Goal: Complete application form: Complete application form

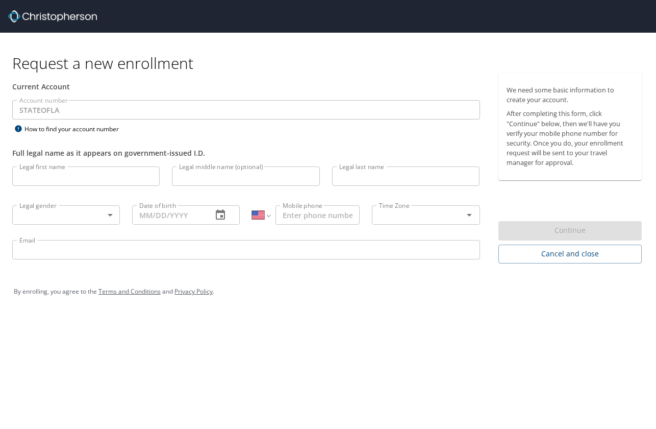
select select "US"
type input "[PERSON_NAME]"
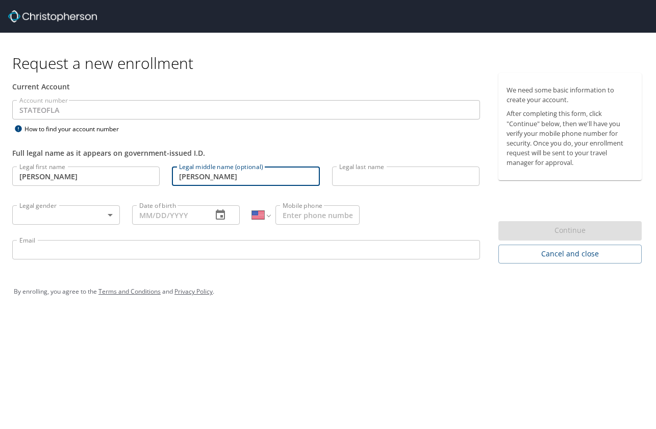
type input "[PERSON_NAME]"
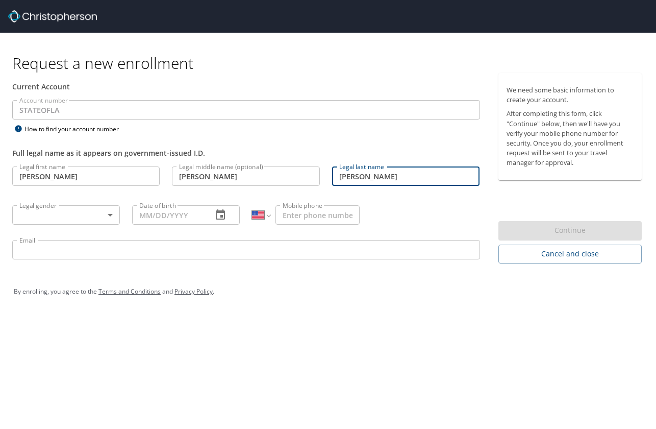
type input "[PERSON_NAME]"
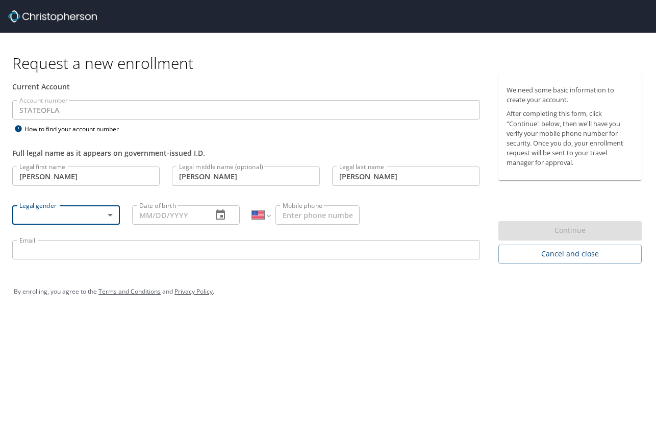
click at [107, 215] on body "Request a new enrollment Current Account Account number STATEOFLA Account numbe…" at bounding box center [328, 214] width 656 height 429
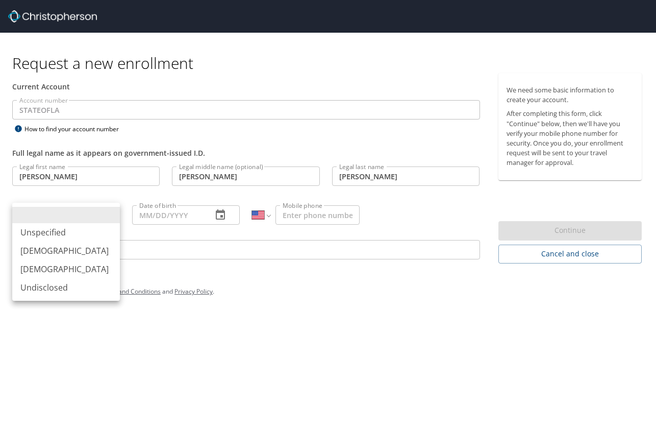
click at [52, 273] on li "[DEMOGRAPHIC_DATA]" at bounding box center [66, 269] width 108 height 18
type input "[DEMOGRAPHIC_DATA]"
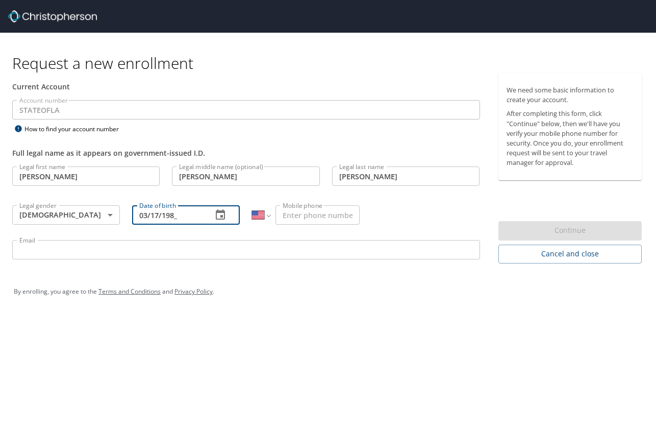
type input "03/17/1989"
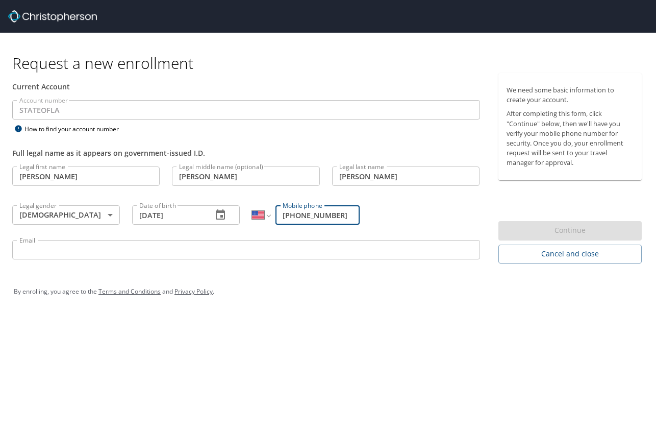
type input "[PHONE_NUMBER]"
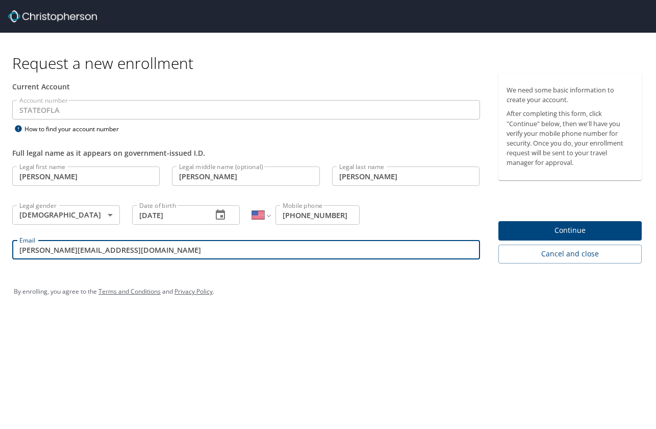
type input "[PERSON_NAME][EMAIL_ADDRESS][DOMAIN_NAME]"
click at [538, 227] on span "Continue" at bounding box center [571, 230] width 128 height 13
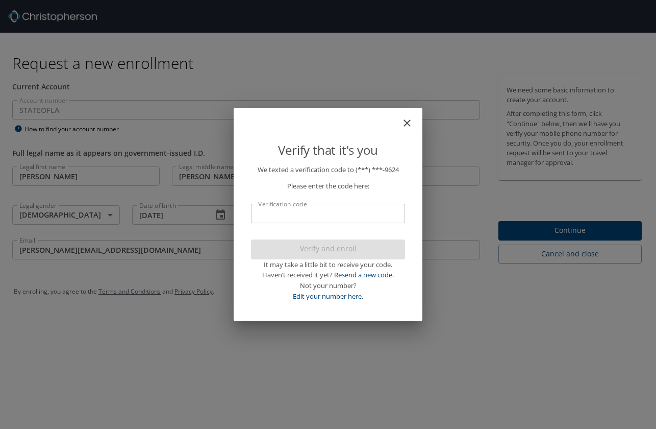
click at [385, 216] on input "Verification code" at bounding box center [328, 213] width 154 height 19
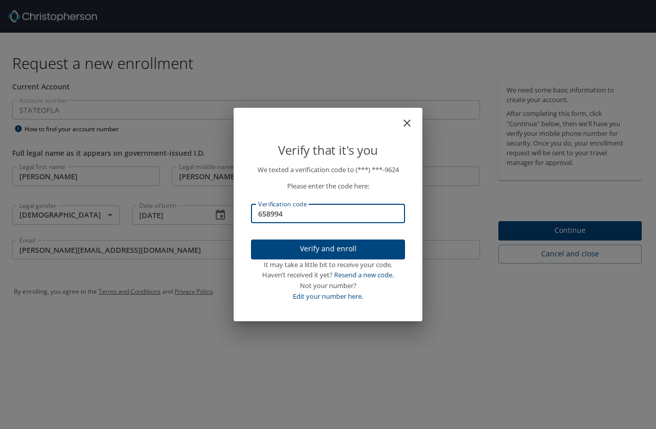
type input "658994"
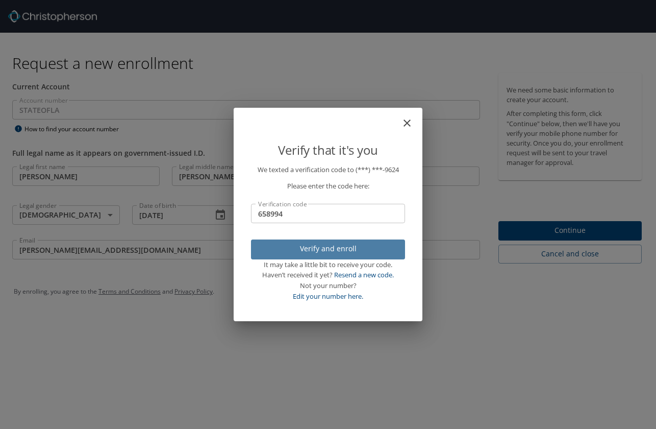
click at [358, 255] on span "Verify and enroll" at bounding box center [328, 248] width 138 height 13
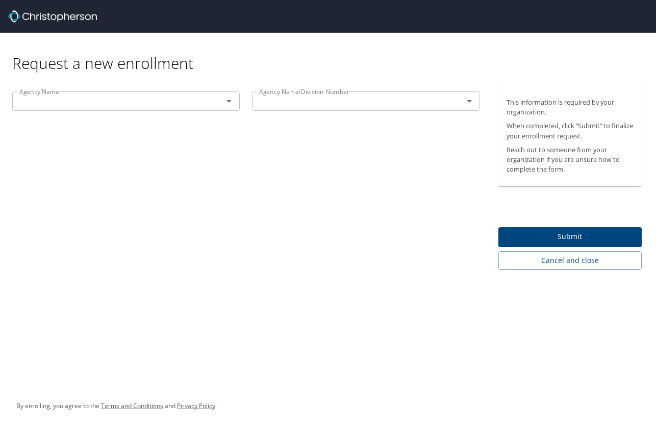
click at [161, 107] on input "text" at bounding box center [110, 100] width 191 height 13
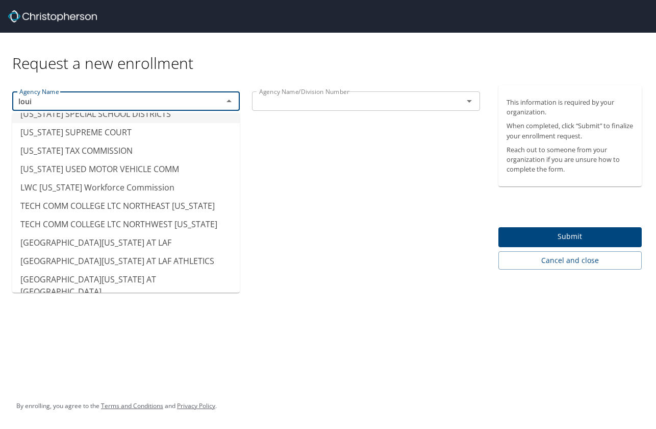
click at [46, 101] on input "loui" at bounding box center [110, 100] width 191 height 13
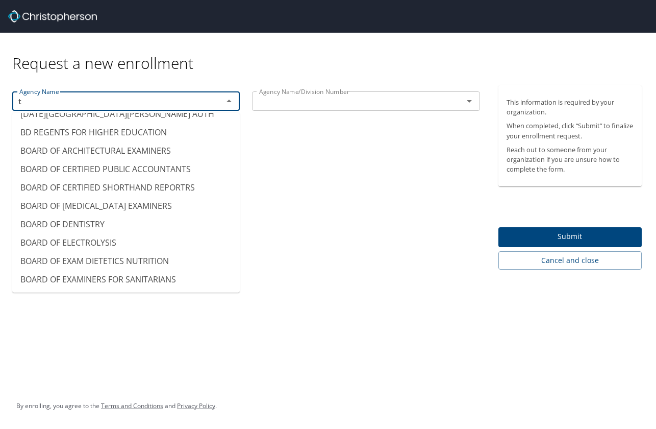
scroll to position [6, 0]
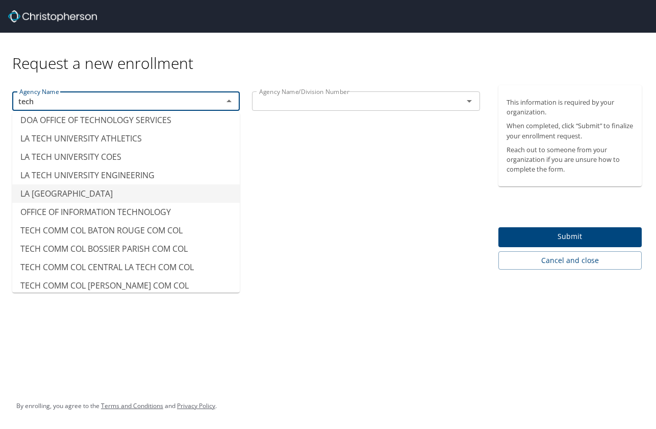
click at [33, 195] on li "LA [GEOGRAPHIC_DATA]" at bounding box center [126, 193] width 228 height 18
type input "LA [GEOGRAPHIC_DATA]"
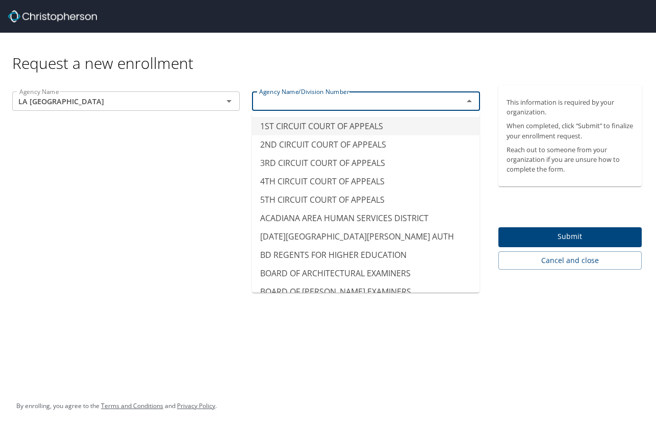
click at [286, 99] on input "text" at bounding box center [350, 100] width 191 height 13
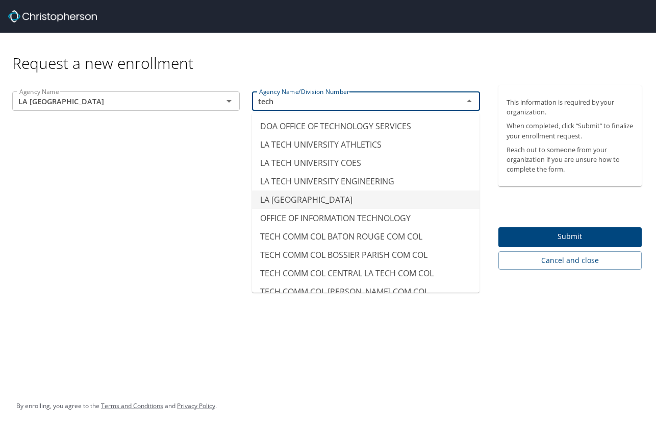
click at [291, 202] on li "LA [GEOGRAPHIC_DATA]" at bounding box center [366, 199] width 228 height 18
type input "LA [GEOGRAPHIC_DATA]"
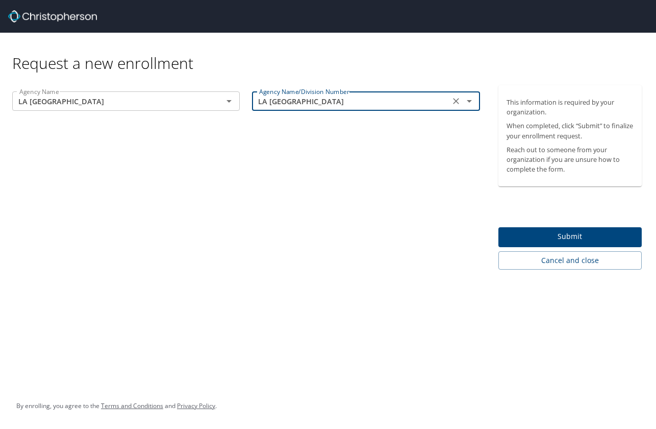
click at [603, 237] on span "Submit" at bounding box center [571, 236] width 128 height 13
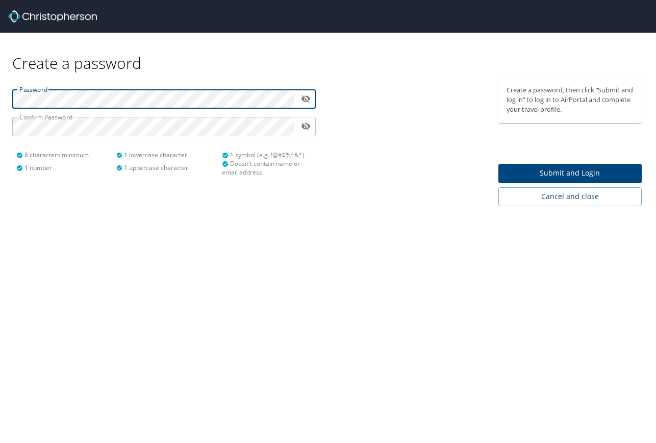
click at [556, 175] on span "Submit and Login" at bounding box center [571, 173] width 128 height 13
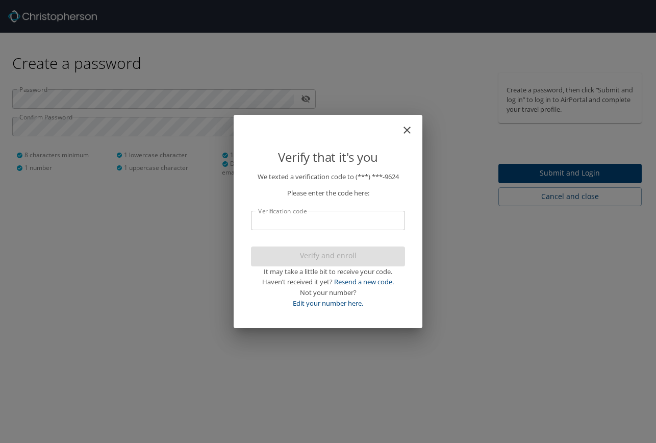
click at [302, 226] on input "Verification code" at bounding box center [328, 220] width 154 height 19
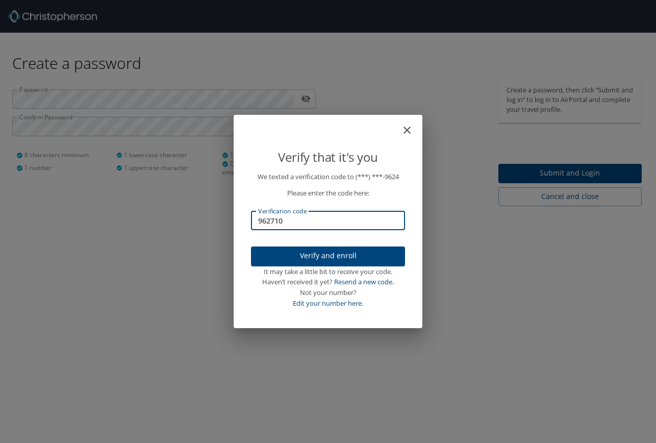
type input "962710"
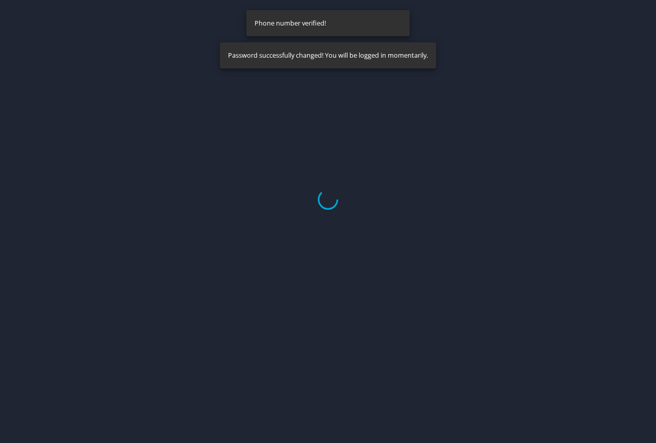
select select "US"
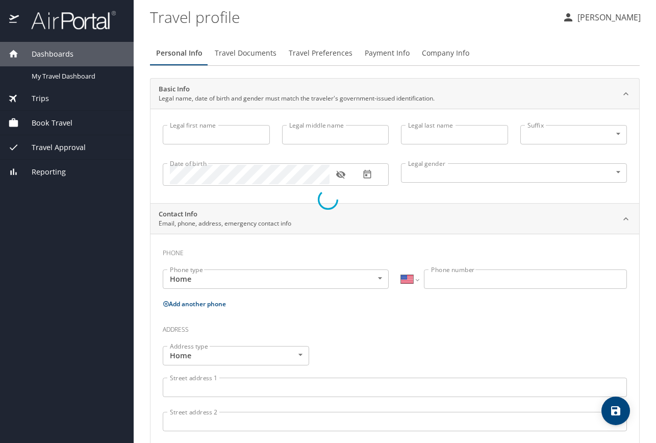
type input "[PERSON_NAME]"
type input "[DEMOGRAPHIC_DATA]"
select select "US"
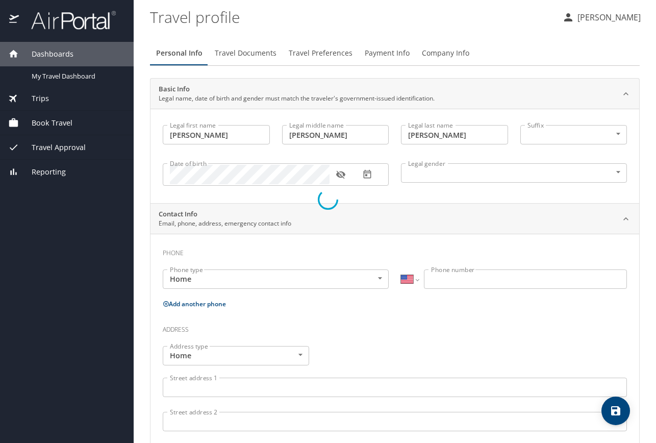
select select "US"
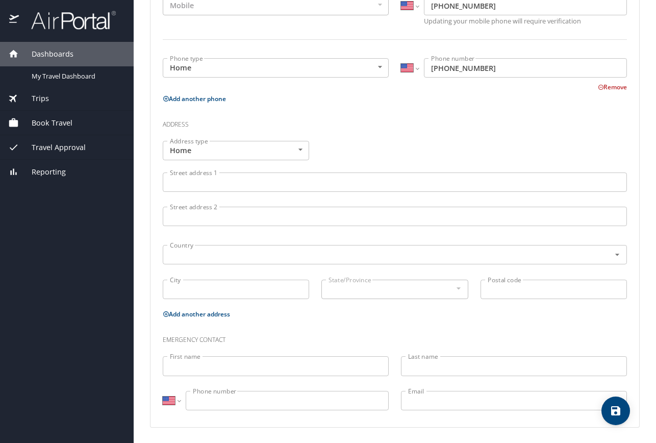
click at [260, 183] on input "Street address 1" at bounding box center [395, 182] width 464 height 19
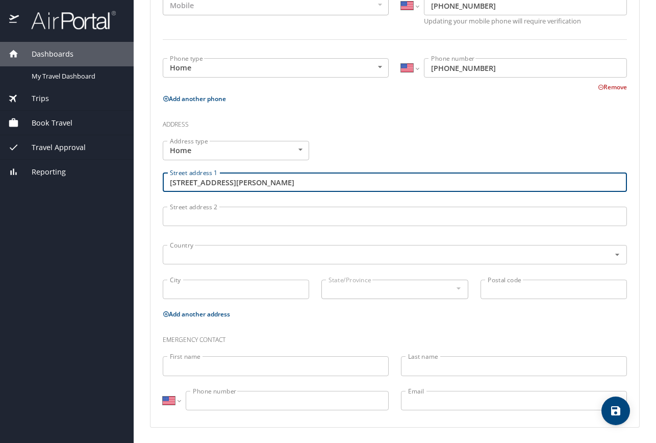
type input "[STREET_ADDRESS][PERSON_NAME]"
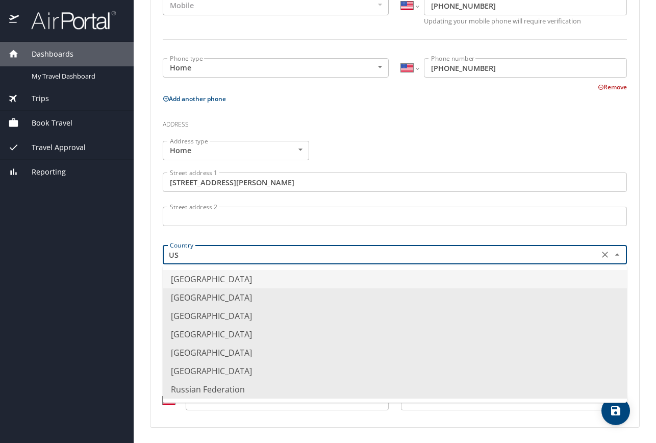
type input "U"
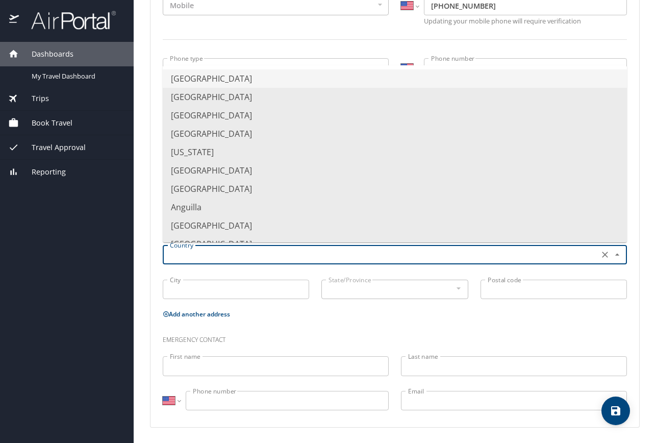
click at [247, 80] on li "[GEOGRAPHIC_DATA]" at bounding box center [395, 78] width 464 height 18
type input "[GEOGRAPHIC_DATA]"
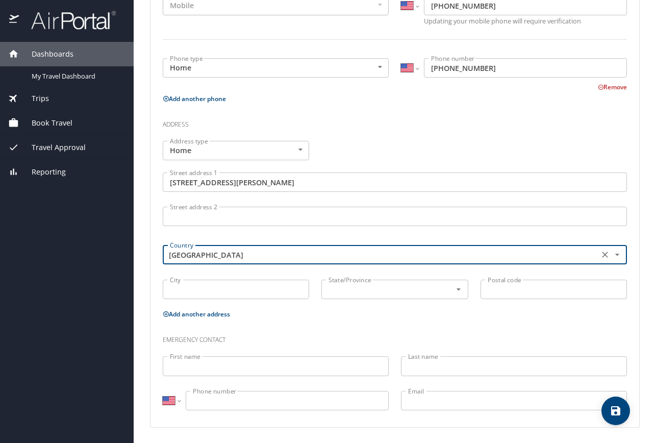
click at [215, 282] on input "City" at bounding box center [236, 289] width 146 height 19
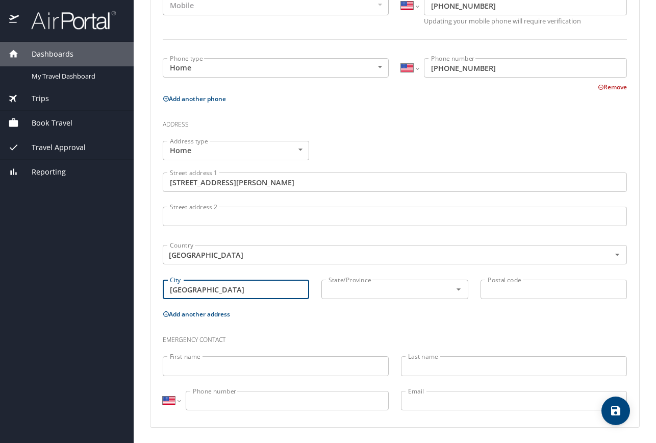
type input "[GEOGRAPHIC_DATA]"
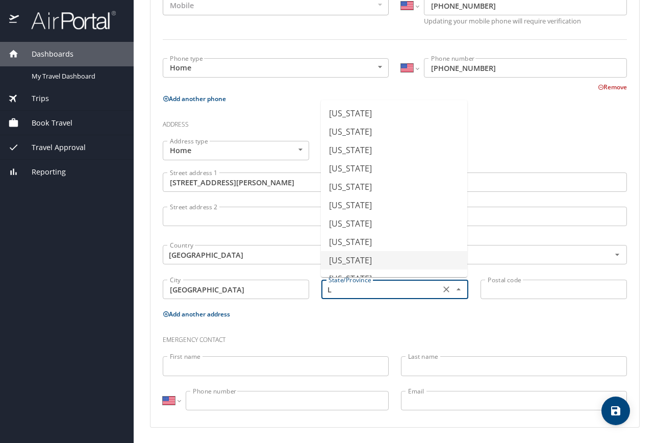
click at [351, 260] on li "[US_STATE]" at bounding box center [394, 260] width 146 height 18
type input "[US_STATE]"
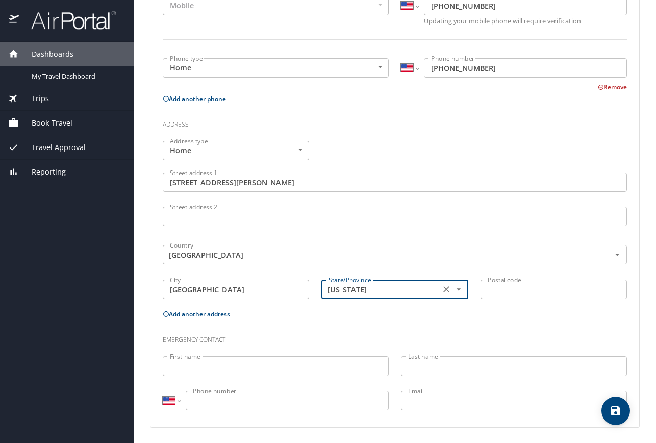
click at [501, 286] on input "Postal code" at bounding box center [554, 289] width 146 height 19
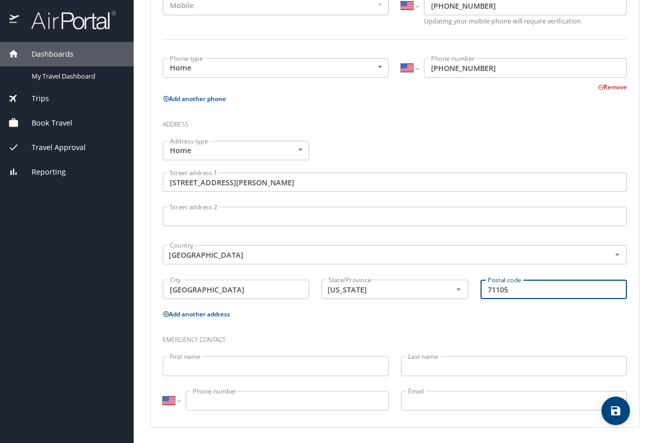
type input "71105"
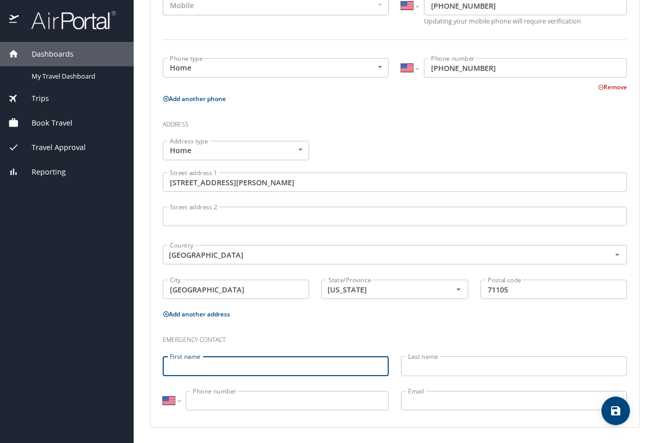
click at [217, 359] on input "First name" at bounding box center [276, 365] width 226 height 19
type input "[PERSON_NAME]"
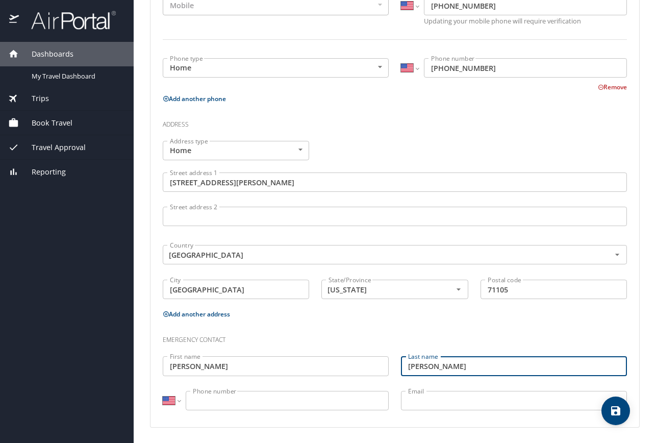
type input "[PERSON_NAME]"
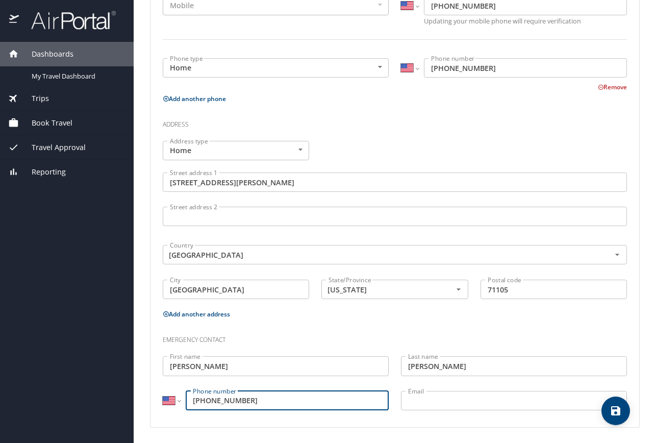
type input "[PHONE_NUMBER]"
click at [461, 403] on input "Email" at bounding box center [514, 400] width 226 height 19
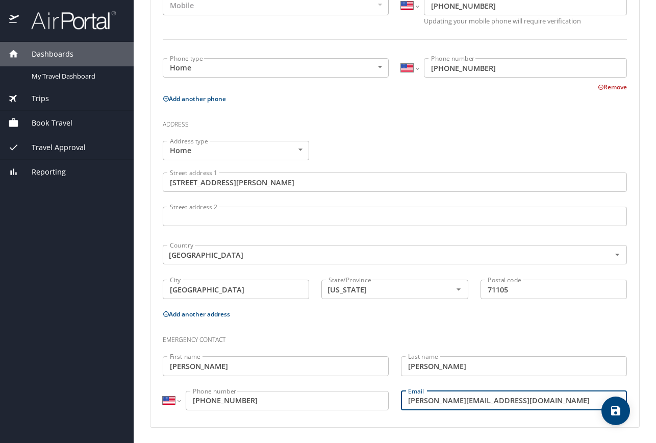
type input "[PERSON_NAME][EMAIL_ADDRESS][DOMAIN_NAME]"
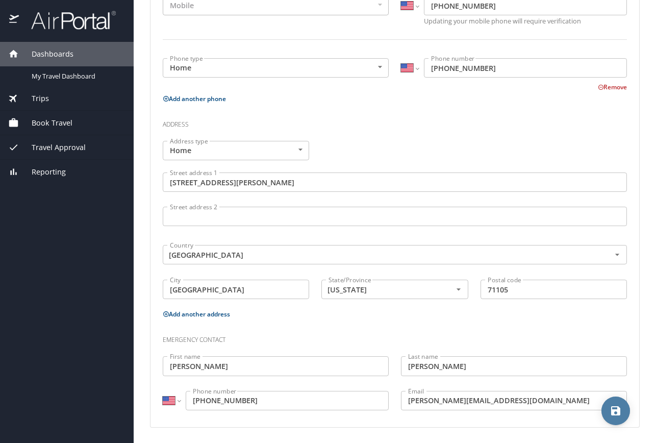
click at [617, 420] on button "save" at bounding box center [616, 411] width 29 height 29
select select "US"
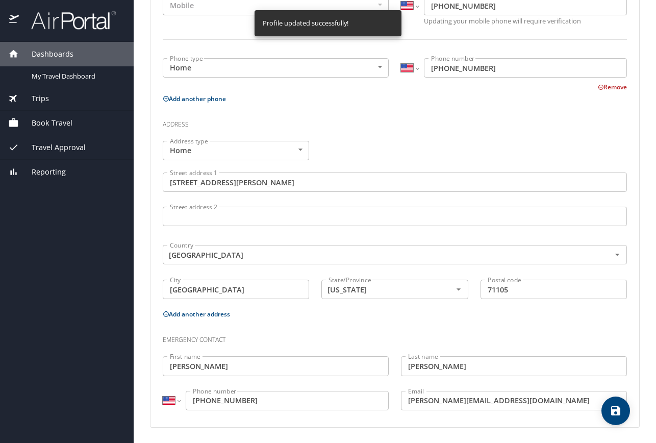
select select "US"
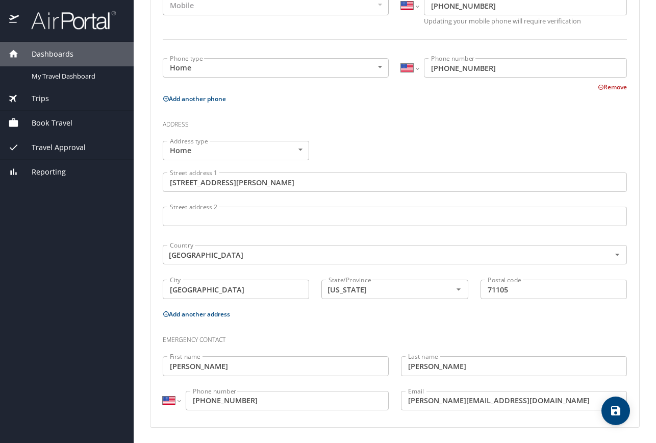
click at [615, 415] on icon "save" at bounding box center [615, 410] width 9 height 9
select select "US"
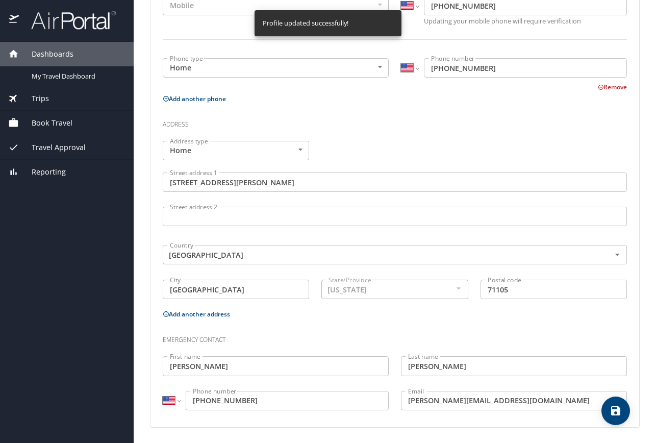
select select "US"
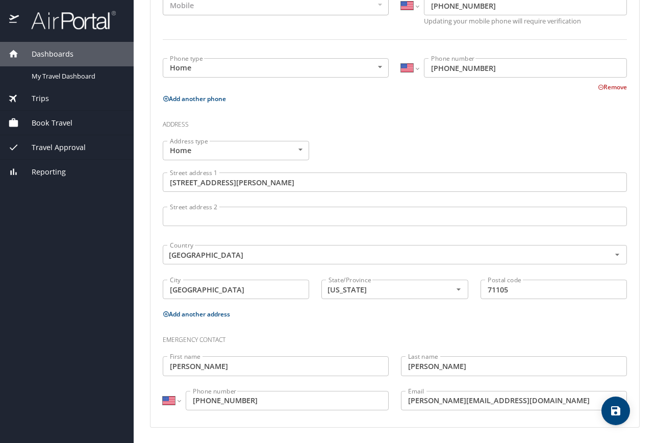
click at [610, 426] on div "Phone Phone type Mobile Mobile Phone type International [GEOGRAPHIC_DATA] [GEOG…" at bounding box center [395, 193] width 489 height 467
click at [621, 407] on icon "save" at bounding box center [616, 411] width 12 height 12
select select "US"
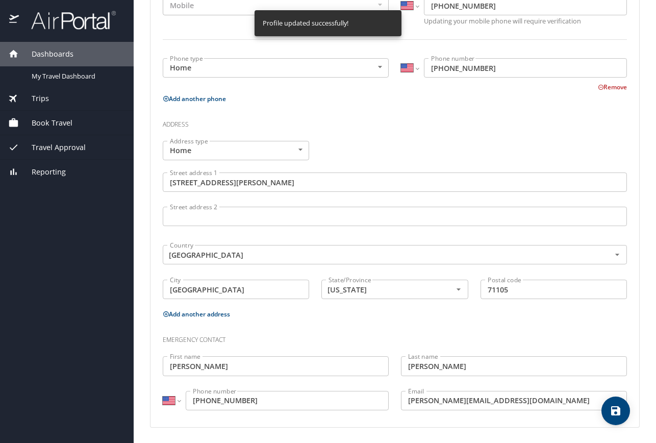
select select "US"
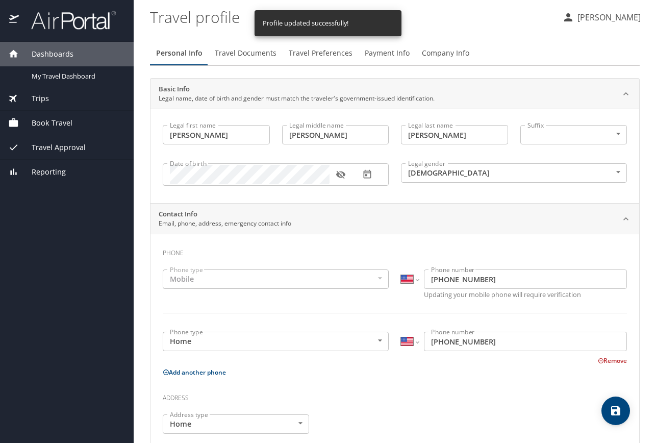
click at [261, 52] on span "Travel Documents" at bounding box center [246, 53] width 62 height 13
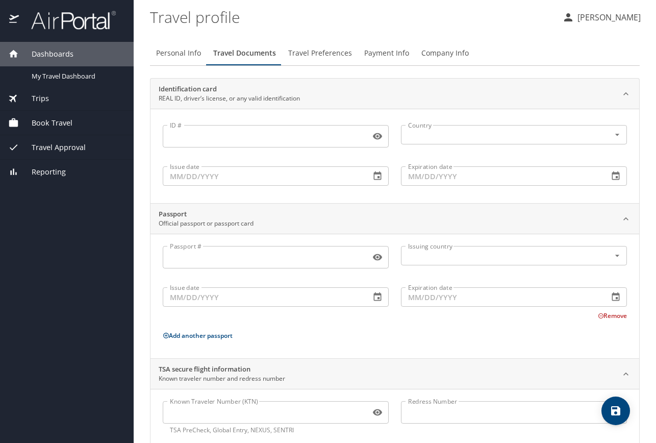
click at [242, 139] on input "ID #" at bounding box center [265, 136] width 204 height 19
type input "008902590"
click at [435, 137] on input "text" at bounding box center [499, 134] width 190 height 13
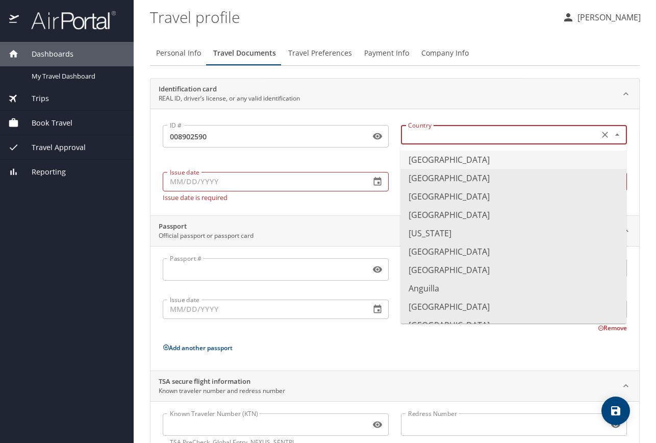
click at [438, 163] on li "[GEOGRAPHIC_DATA]" at bounding box center [514, 160] width 226 height 18
type input "[GEOGRAPHIC_DATA]"
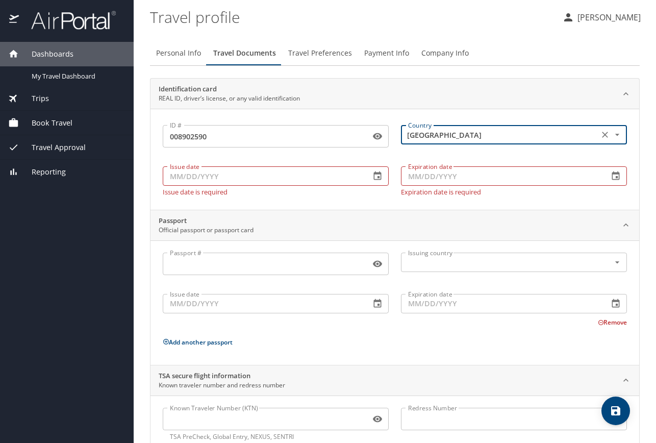
click at [209, 178] on input "Issue date" at bounding box center [263, 175] width 200 height 19
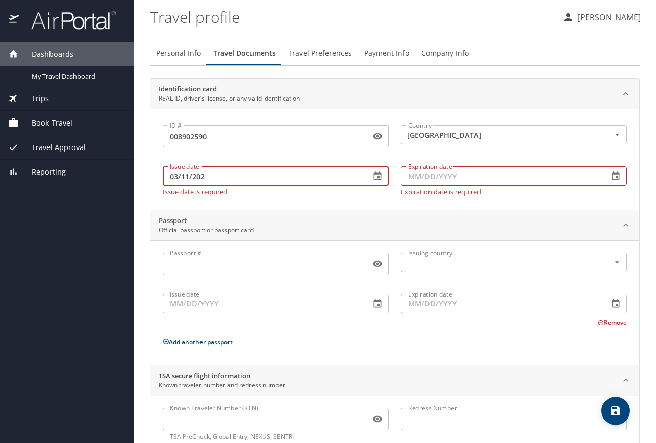
type input "[DATE]"
click at [441, 179] on input "Expiration date" at bounding box center [501, 175] width 200 height 19
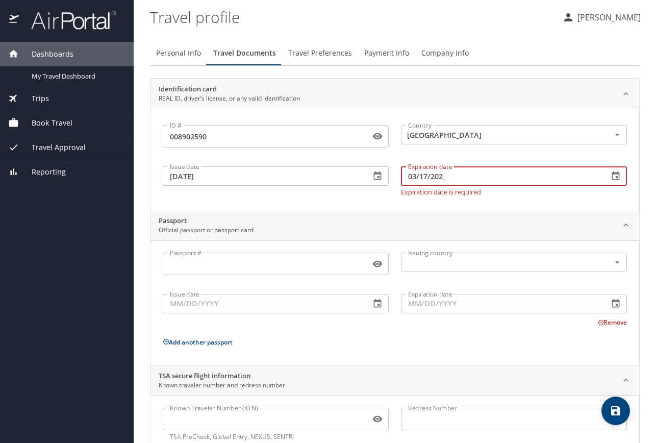
type input "[DATE]"
click at [212, 174] on input "[DATE]" at bounding box center [263, 175] width 200 height 19
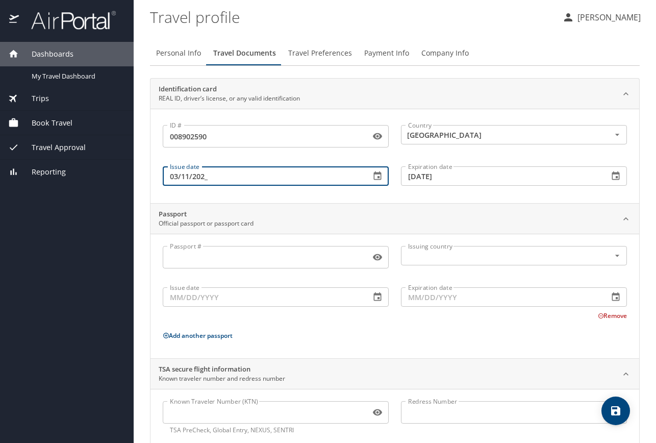
type input "[DATE]"
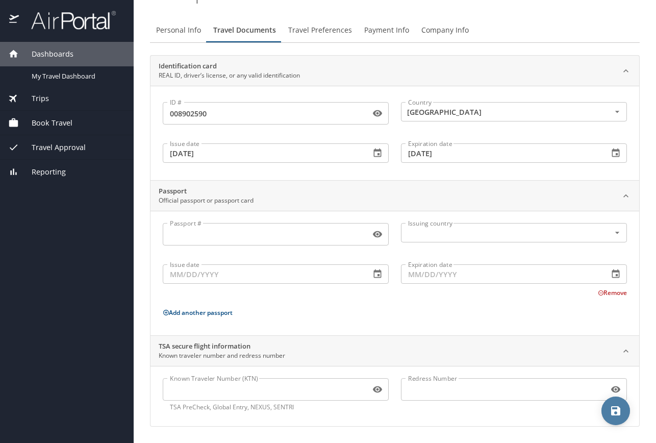
click at [621, 418] on button "save" at bounding box center [616, 411] width 29 height 29
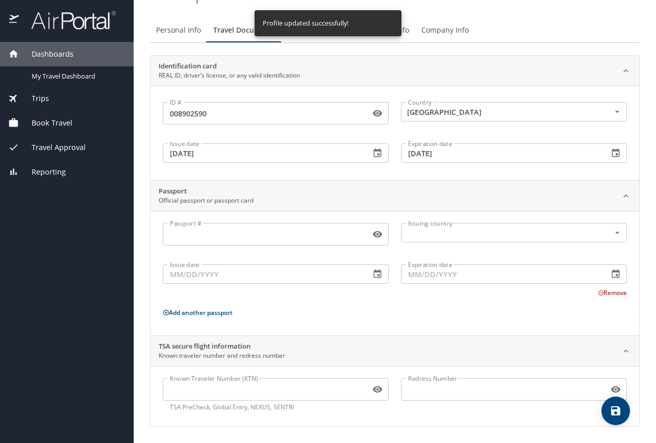
click at [304, 40] on button "Travel Preferences" at bounding box center [320, 30] width 76 height 24
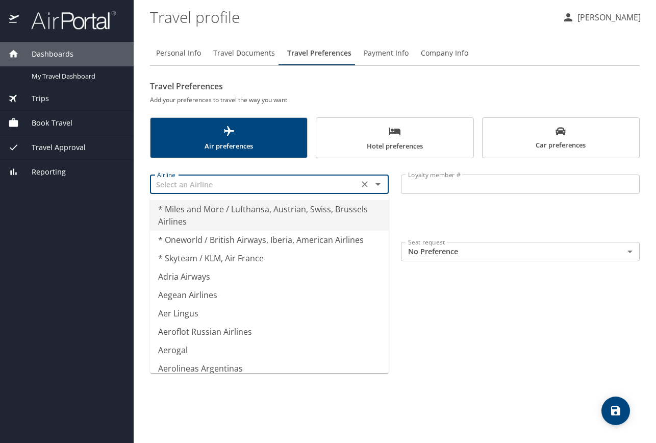
click at [231, 186] on input "text" at bounding box center [254, 184] width 203 height 13
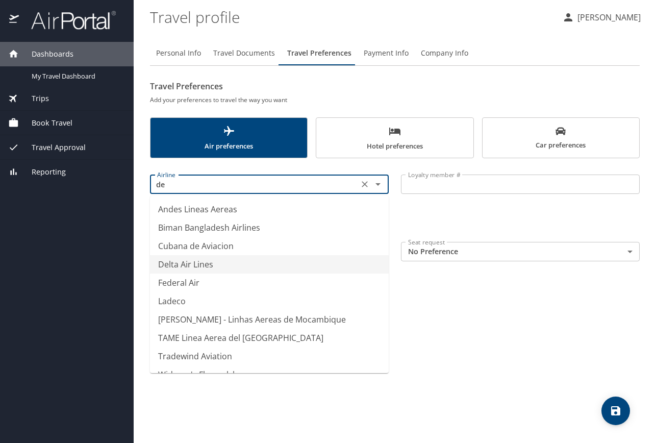
click at [195, 262] on li "Delta Air Lines" at bounding box center [269, 264] width 239 height 18
type input "Delta Air Lines"
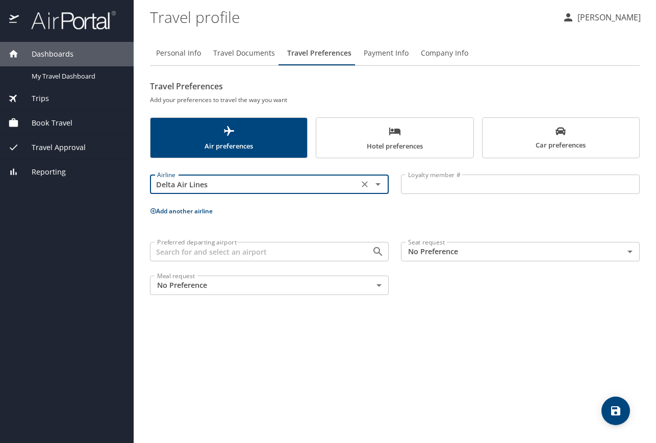
click at [457, 184] on input "Loyalty member #" at bounding box center [520, 184] width 239 height 19
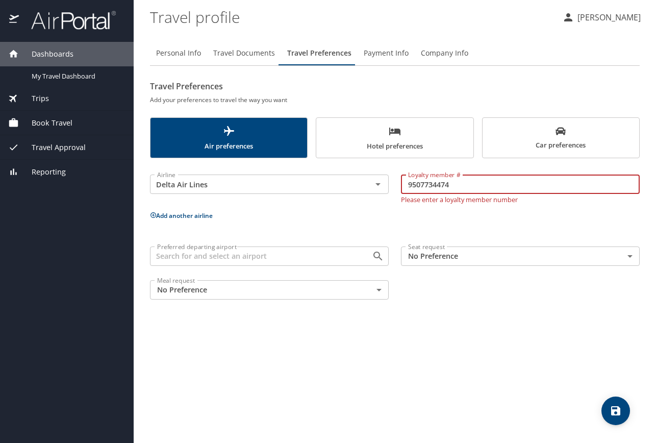
type input "9507734474"
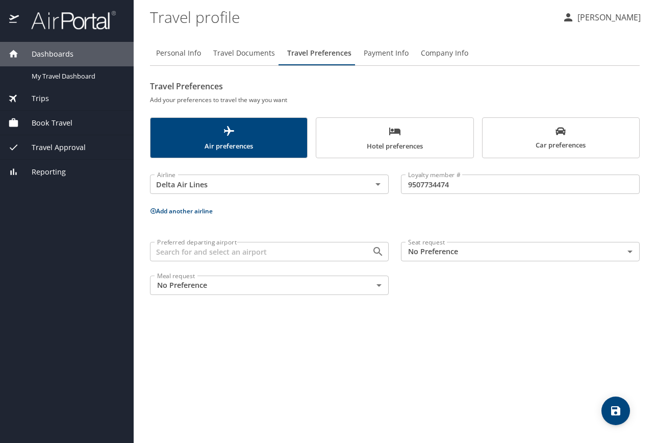
click at [190, 216] on p "Add another airline" at bounding box center [395, 211] width 490 height 13
click at [189, 214] on button "Add another airline" at bounding box center [181, 211] width 63 height 9
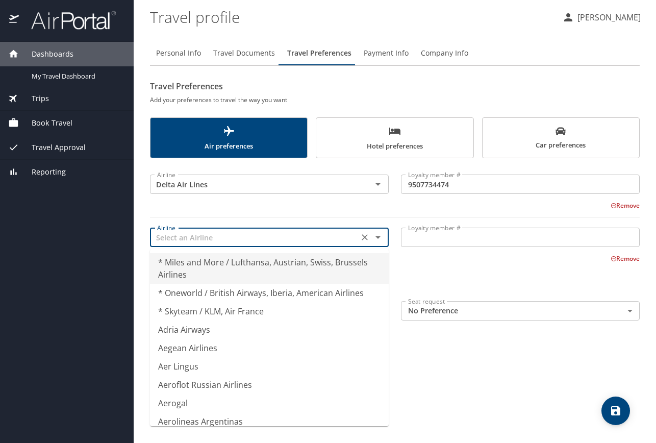
click at [211, 239] on input "text" at bounding box center [254, 237] width 203 height 13
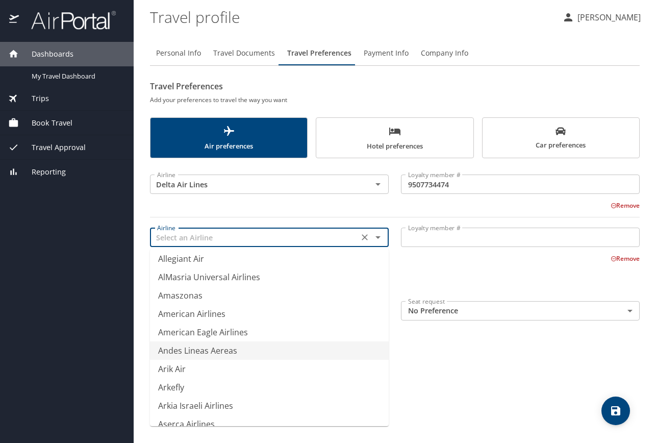
scroll to position [1524, 0]
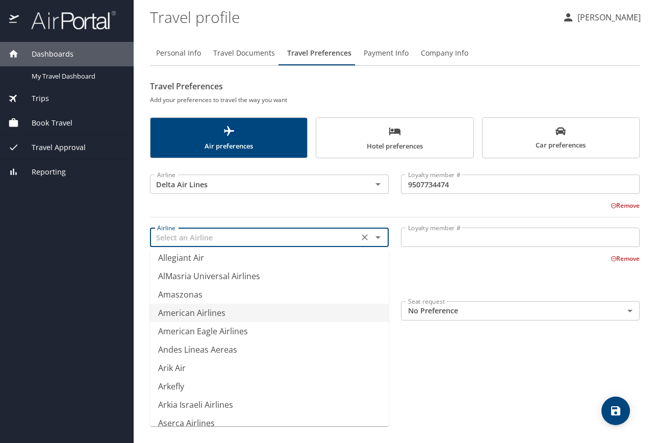
click at [194, 314] on li "American Airlines" at bounding box center [269, 313] width 239 height 18
type input "American Airlines"
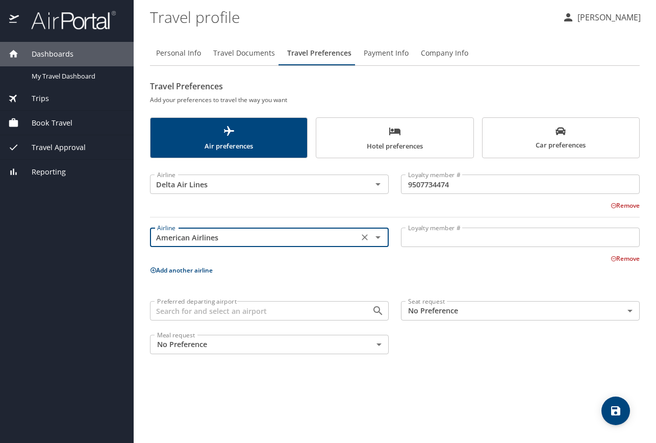
click at [435, 245] on input "Loyalty member #" at bounding box center [520, 237] width 239 height 19
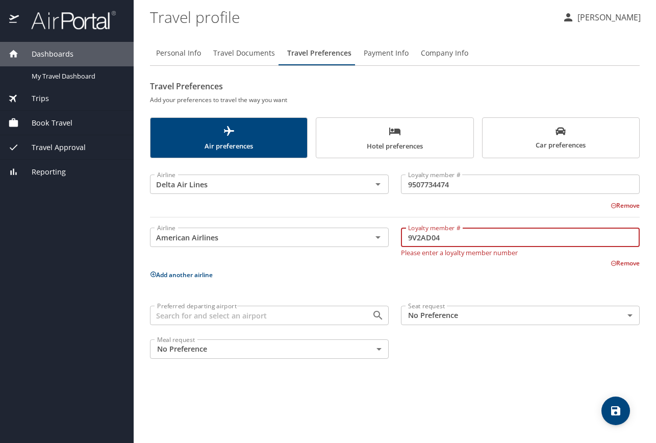
type input "9V2AD04"
click at [344, 271] on p "Add another airline" at bounding box center [395, 274] width 490 height 13
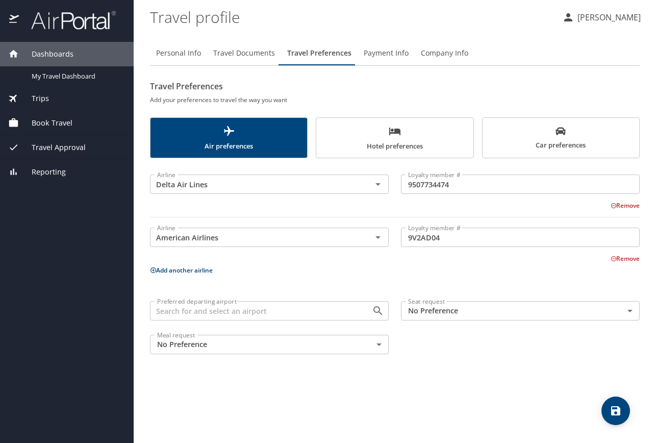
click at [249, 310] on input "Preferred departing airport" at bounding box center [254, 310] width 203 height 13
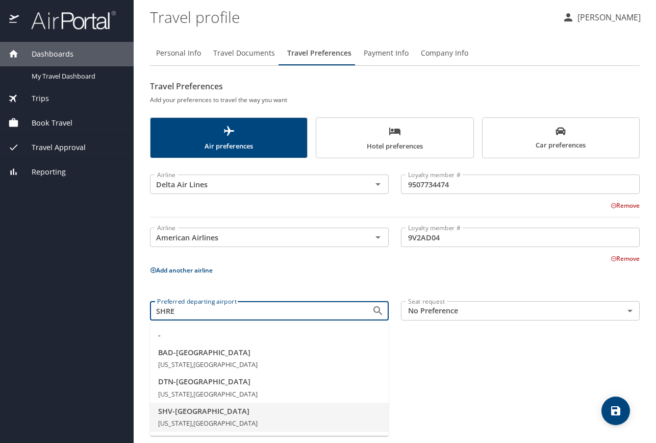
click at [216, 419] on span "[US_STATE], [GEOGRAPHIC_DATA]" at bounding box center [208, 423] width 100 height 9
type input "SHV - [GEOGRAPHIC_DATA]"
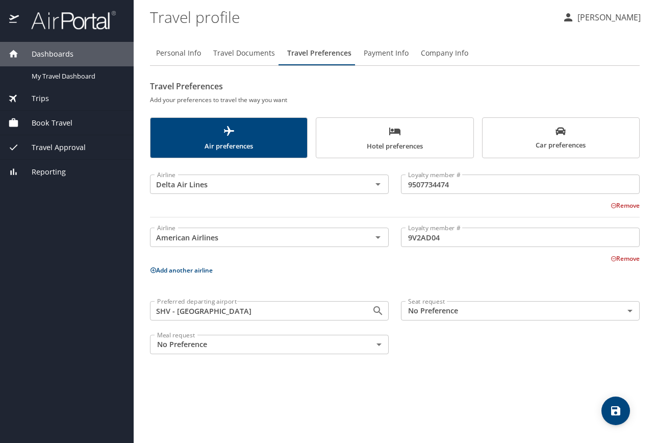
click at [612, 413] on icon "save" at bounding box center [615, 410] width 9 height 9
drag, startPoint x: 263, startPoint y: 390, endPoint x: 305, endPoint y: 281, distance: 116.8
click at [297, 287] on div "Personal Info Travel Documents Travel Preferences Payment Info Company Info Tra…" at bounding box center [395, 238] width 490 height 410
click at [380, 100] on h6 "Add your preferences to travel the way you want" at bounding box center [395, 99] width 490 height 11
click at [389, 55] on span "Payment Info" at bounding box center [386, 53] width 45 height 13
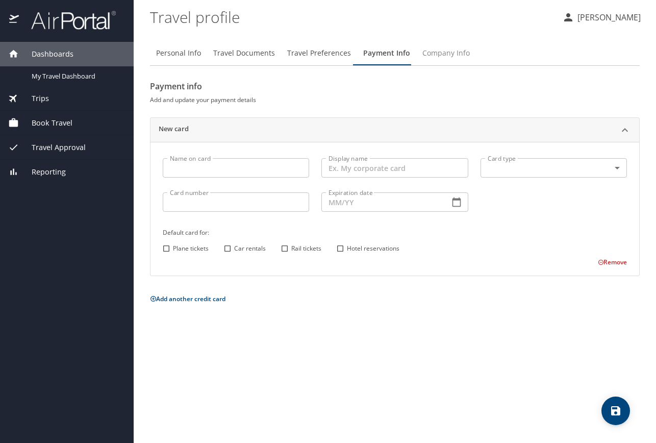
click at [437, 59] on button "Company Info" at bounding box center [446, 53] width 60 height 24
